Goal: Subscribe to service/newsletter

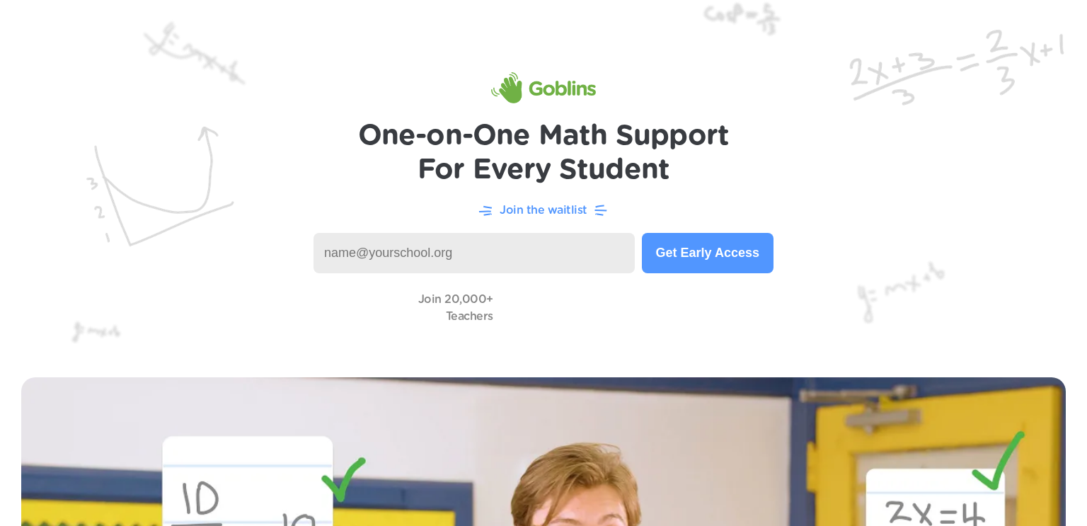
click at [454, 249] on input at bounding box center [474, 253] width 321 height 40
type input "[PERSON_NAME][EMAIL_ADDRESS][DOMAIN_NAME]"
click at [713, 249] on button "Get Early Access" at bounding box center [708, 253] width 132 height 40
